Goal: Find specific page/section: Find specific page/section

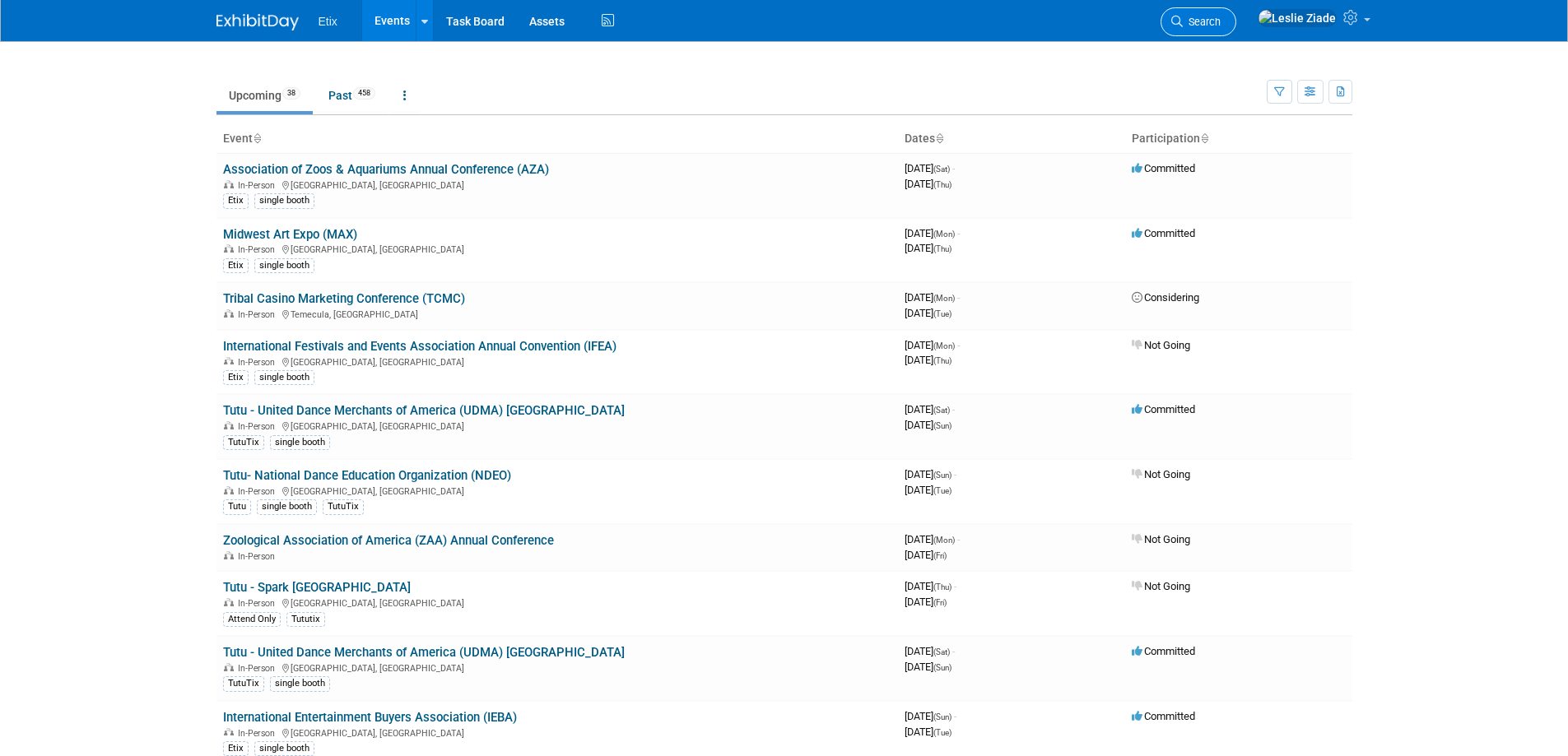
click at [1221, 21] on span "Search" at bounding box center [1202, 21] width 38 height 13
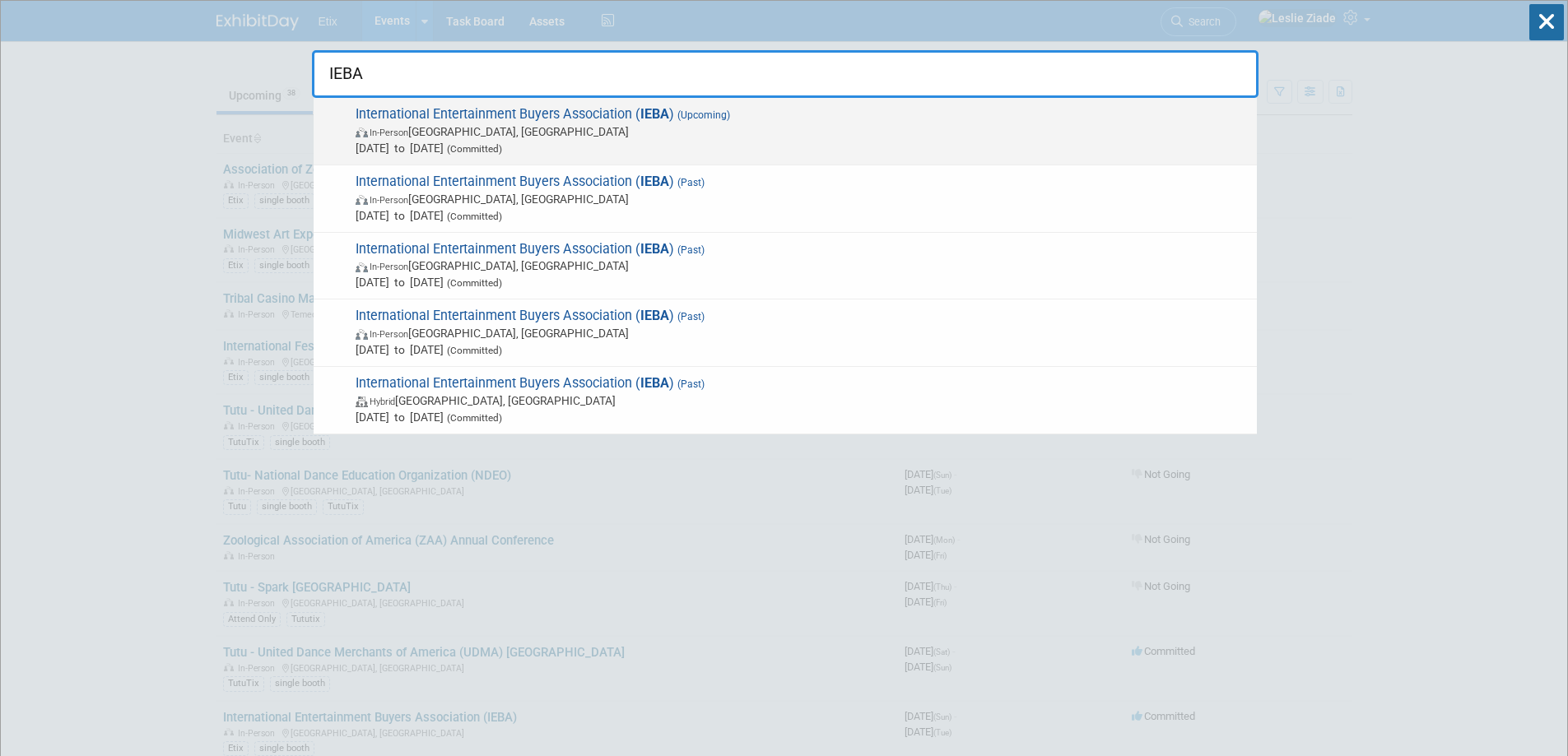
type input "IEBA"
click at [574, 116] on span "International Entertainment Buyers Association ( IEBA ) (Upcoming) In-Person Na…" at bounding box center [799, 132] width 898 height 50
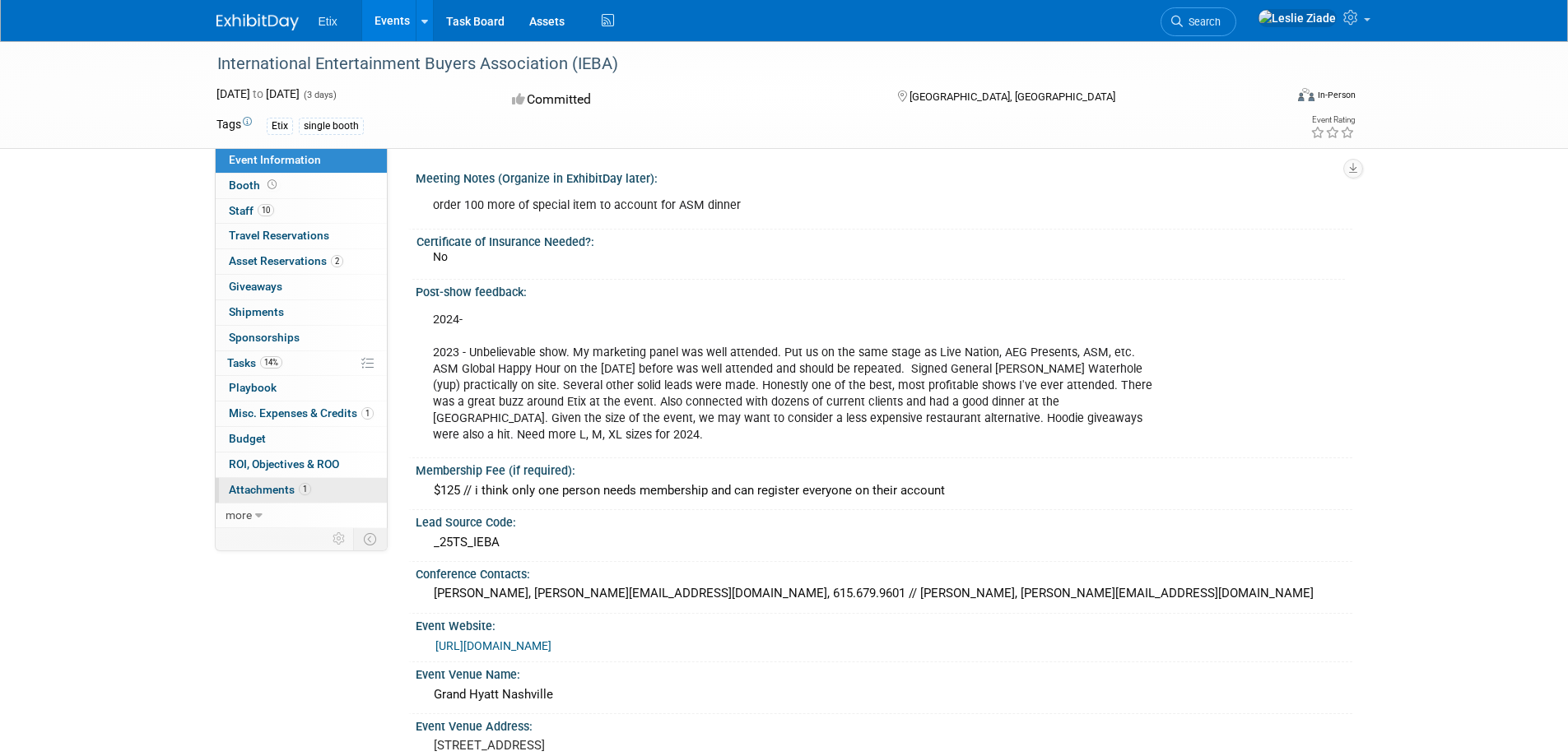
click at [279, 489] on span "Attachments 1" at bounding box center [270, 489] width 82 height 13
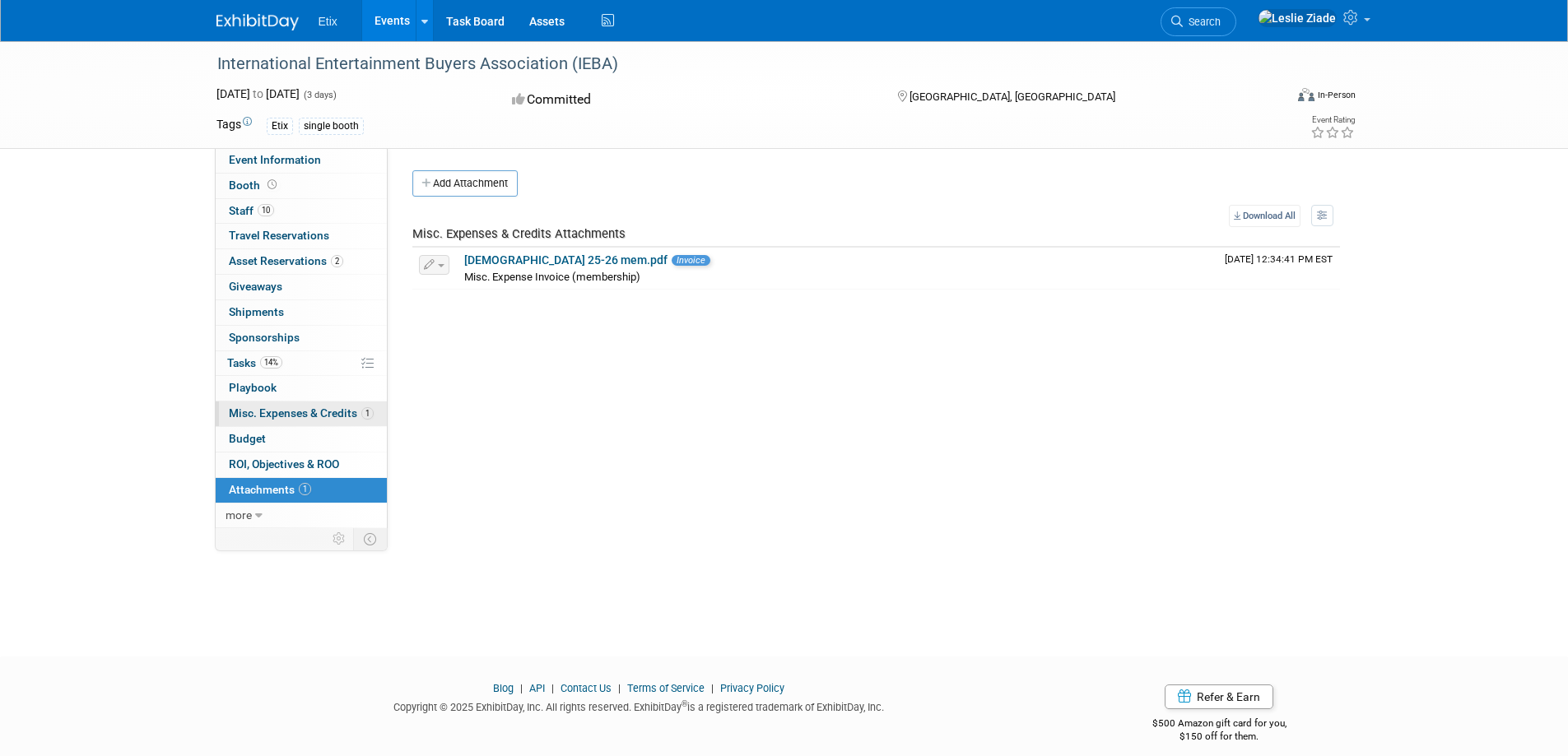
click at [272, 405] on link "1 Misc. Expenses & Credits 1" at bounding box center [301, 414] width 171 height 25
